Goal: Task Accomplishment & Management: Use online tool/utility

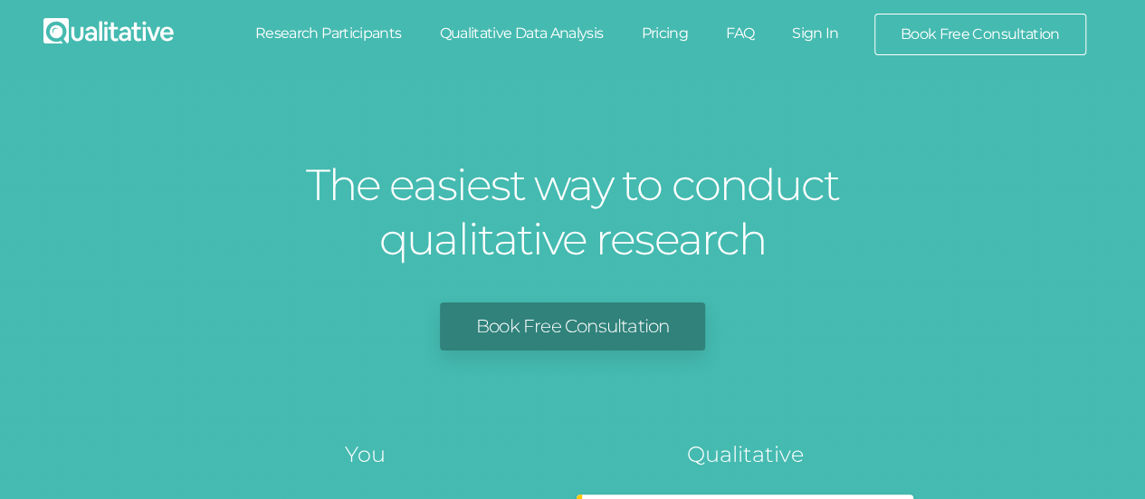
click at [818, 34] on link "Sign In" at bounding box center [815, 34] width 85 height 40
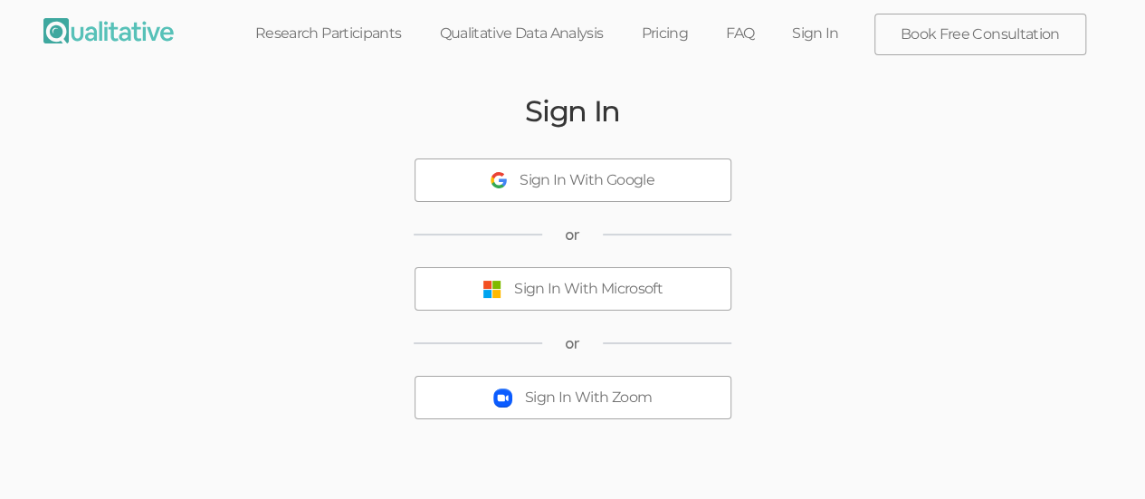
click at [632, 281] on div "Sign In With Microsoft" at bounding box center [588, 289] width 148 height 21
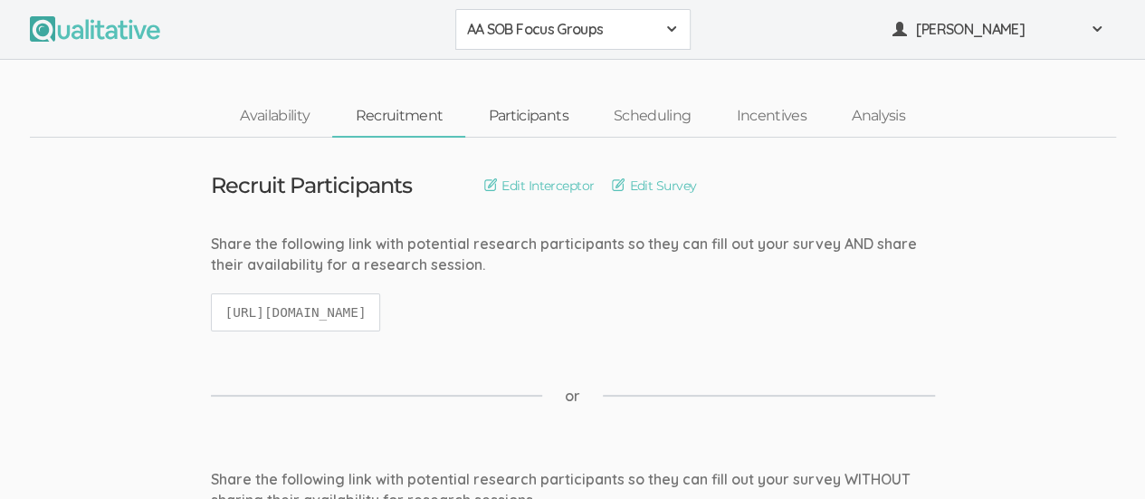
click at [530, 119] on link "Participants" at bounding box center [527, 116] width 125 height 39
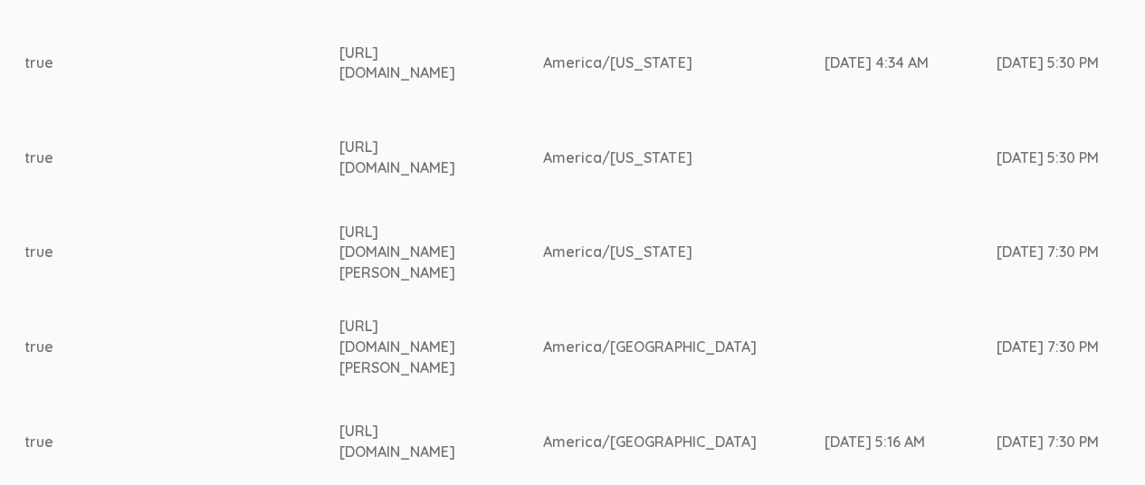
scroll to position [629, 2977]
drag, startPoint x: 387, startPoint y: 56, endPoint x: 727, endPoint y: 64, distance: 339.4
click at [542, 64] on td "https://www.linkedin.com/in/sarahenoel/" at bounding box center [440, 62] width 204 height 95
copy div "https://www.linkedin.com/in/sarahenoel/"
